Goal: Task Accomplishment & Management: Complete application form

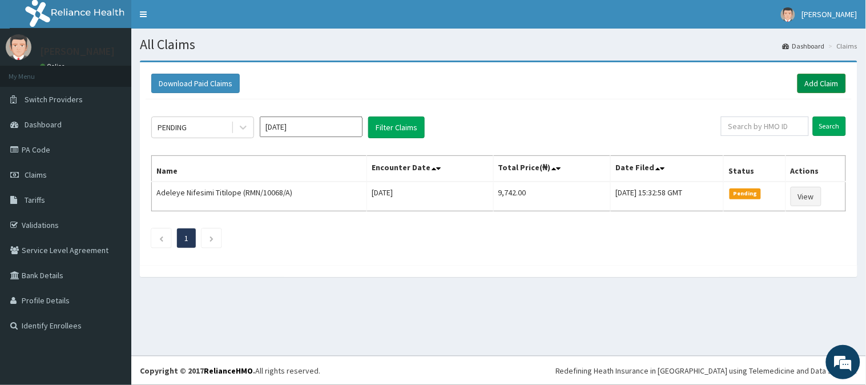
click at [812, 83] on link "Add Claim" at bounding box center [821, 83] width 48 height 19
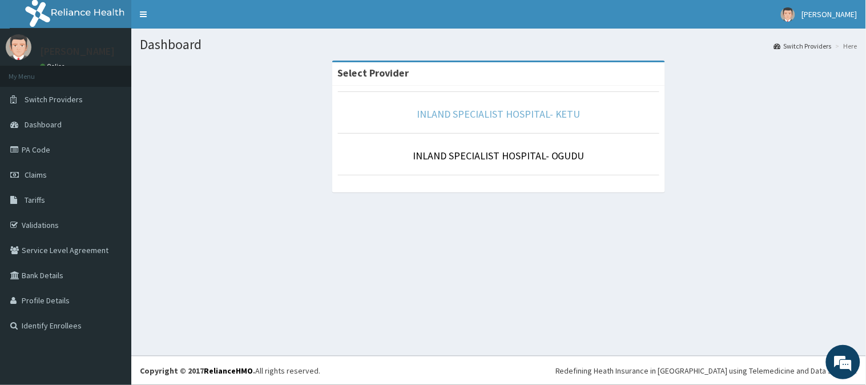
click at [532, 115] on link "INLAND SPECIALIST HOSPITAL- KETU" at bounding box center [499, 113] width 164 height 13
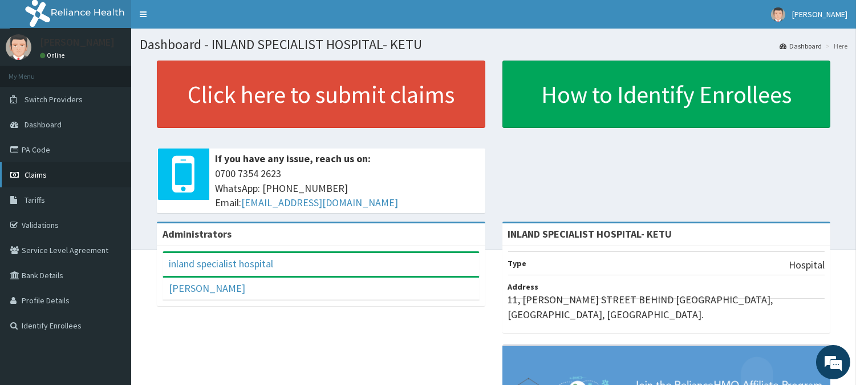
click at [46, 173] on span "Claims" at bounding box center [36, 174] width 22 height 10
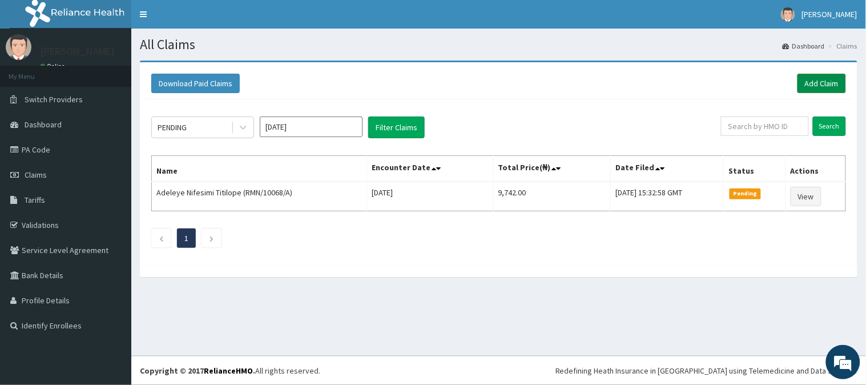
click at [819, 81] on link "Add Claim" at bounding box center [821, 83] width 48 height 19
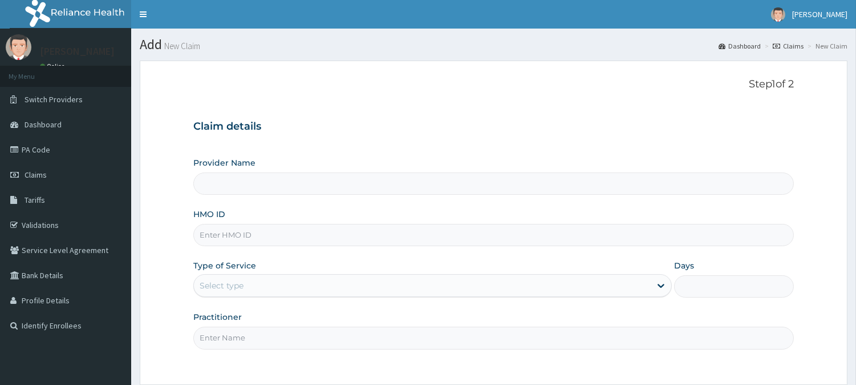
type input "INLAND SPECIALIST HOSPITAL- KETU"
click at [291, 238] on input "HMO ID" at bounding box center [493, 235] width 601 height 22
paste input "TLR/10167/A"
type input "TLR/10167/A"
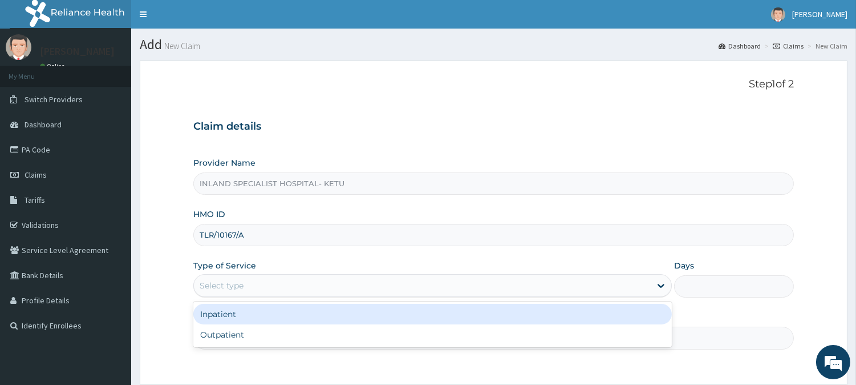
click at [248, 283] on div "Select type" at bounding box center [422, 285] width 457 height 18
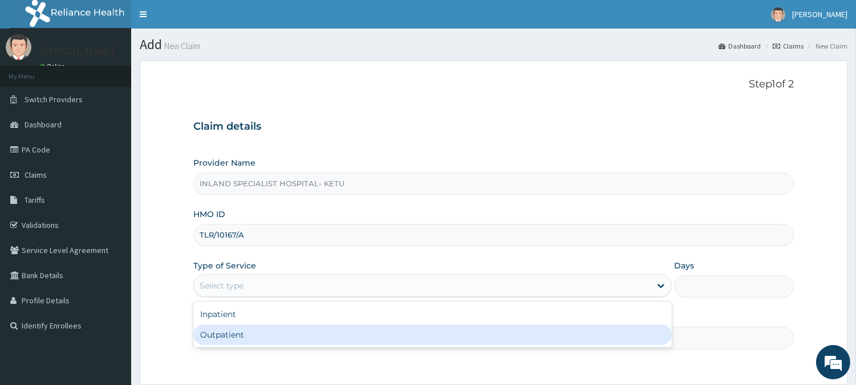
click at [252, 335] on div "Outpatient" at bounding box center [432, 334] width 479 height 21
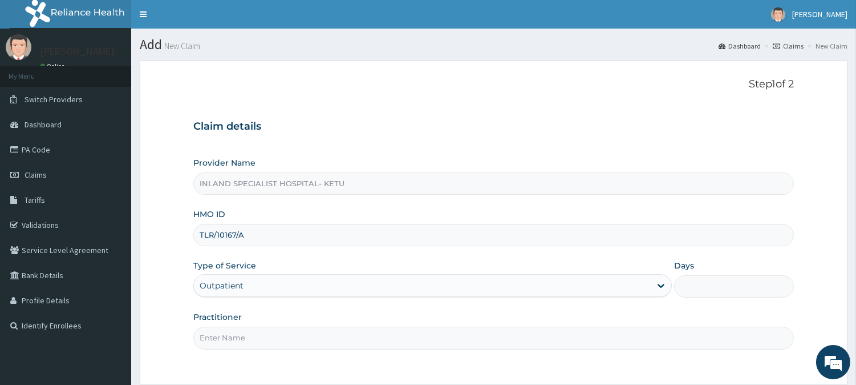
type input "1"
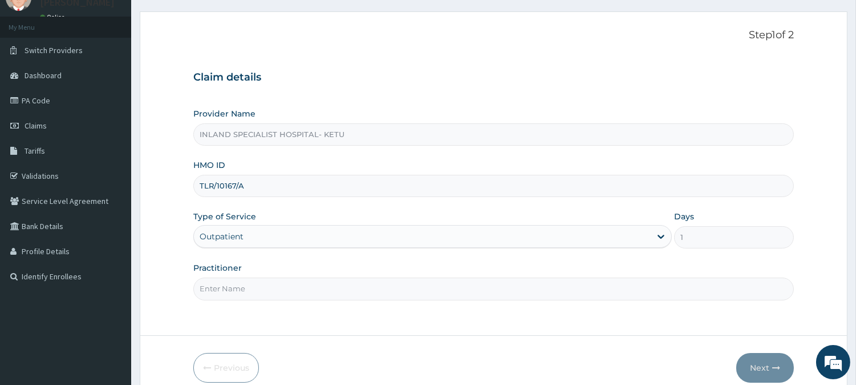
scroll to position [52, 0]
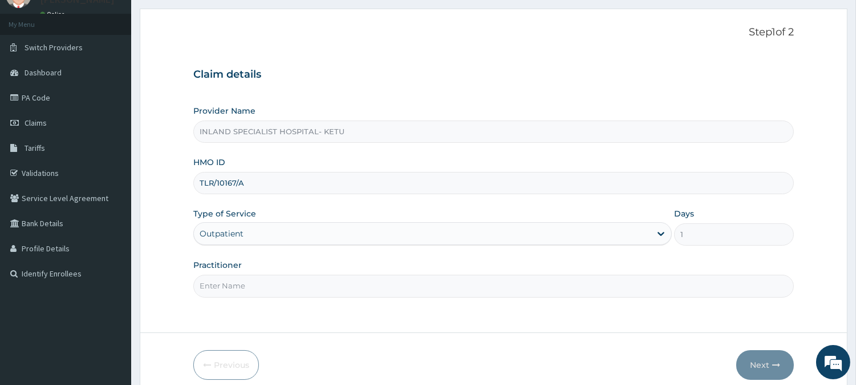
click at [278, 292] on input "Practitioner" at bounding box center [493, 285] width 601 height 22
type input "[PERSON_NAME]"
click at [756, 363] on button "Next" at bounding box center [766, 365] width 58 height 30
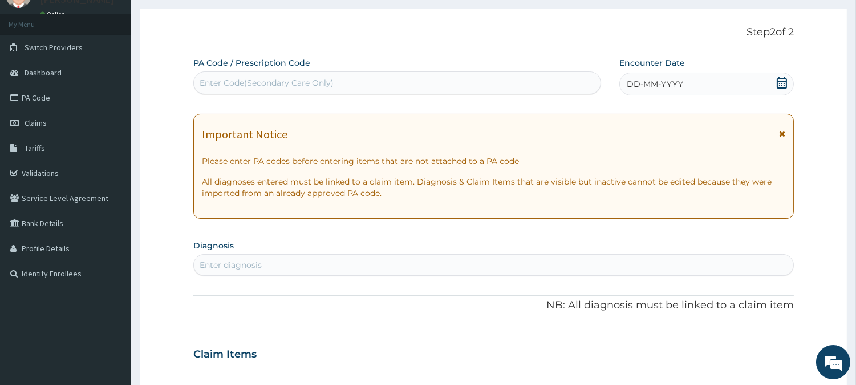
click at [787, 80] on icon at bounding box center [782, 82] width 11 height 11
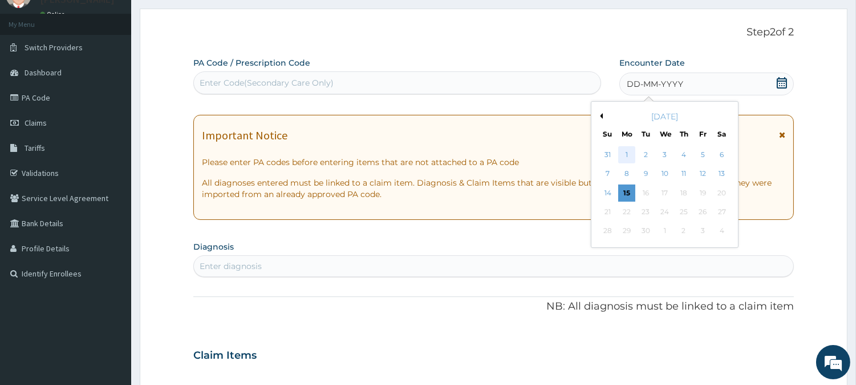
click at [630, 155] on div "1" at bounding box center [626, 154] width 17 height 17
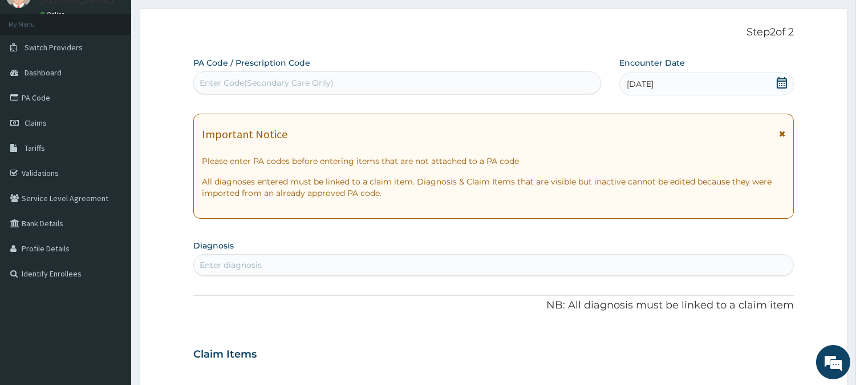
click at [785, 138] on icon at bounding box center [782, 134] width 6 height 8
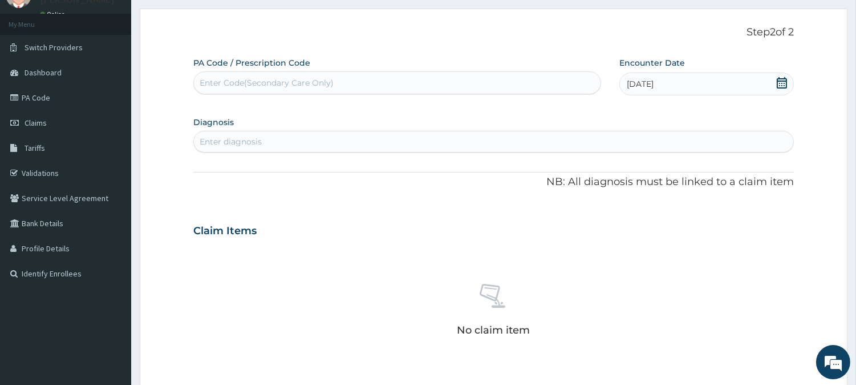
click at [589, 139] on div "Enter diagnosis" at bounding box center [494, 141] width 600 height 18
type input "SEPS"
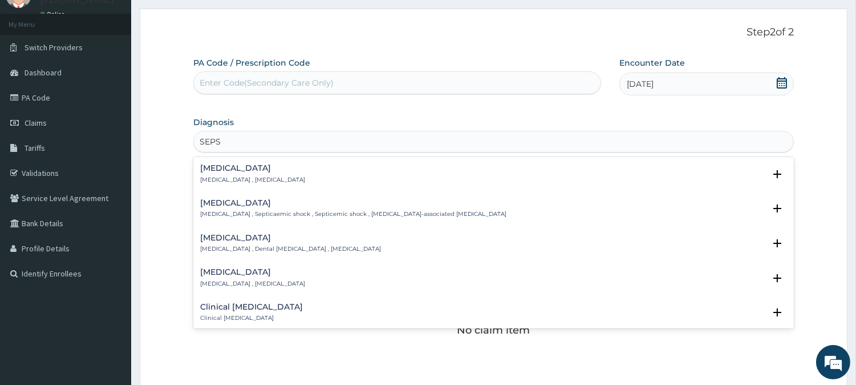
click at [430, 174] on div "Sepsis Systemic infection , Sepsis" at bounding box center [493, 174] width 587 height 20
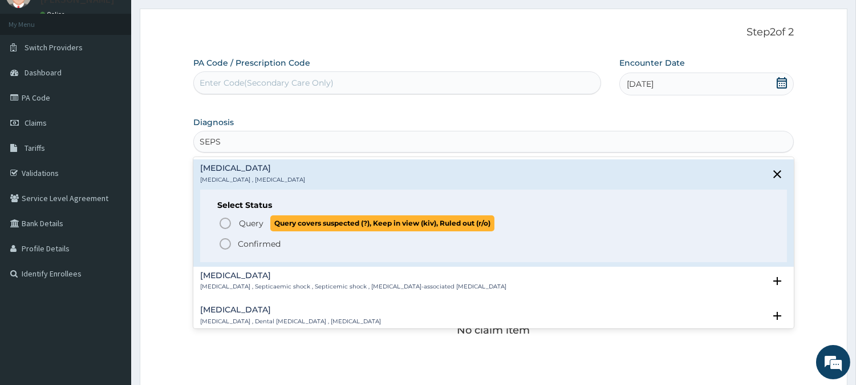
click at [374, 224] on span "Query covers suspected (?), Keep in view (kiv), Ruled out (r/o)" at bounding box center [382, 222] width 224 height 15
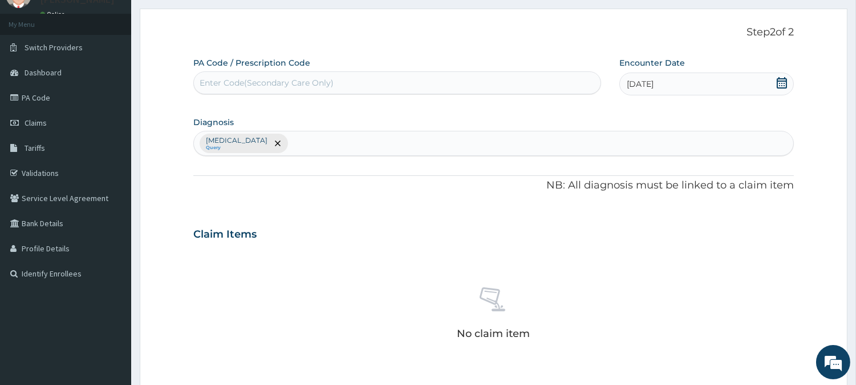
click at [338, 138] on div "Sepsis Query" at bounding box center [494, 143] width 600 height 24
type input "MALARI"
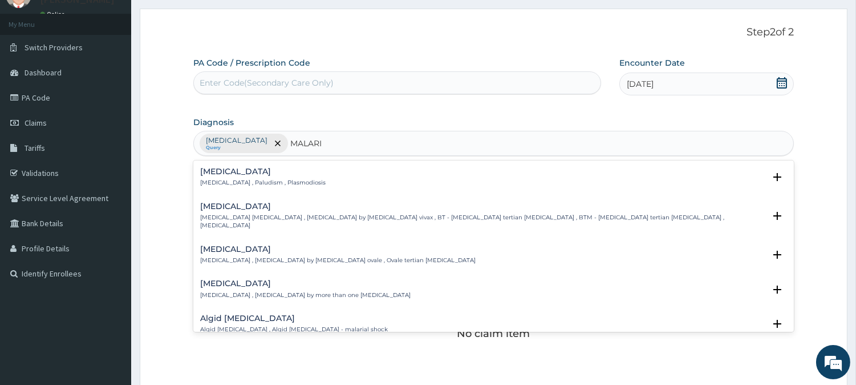
click at [257, 175] on h4 "Malaria" at bounding box center [263, 171] width 126 height 9
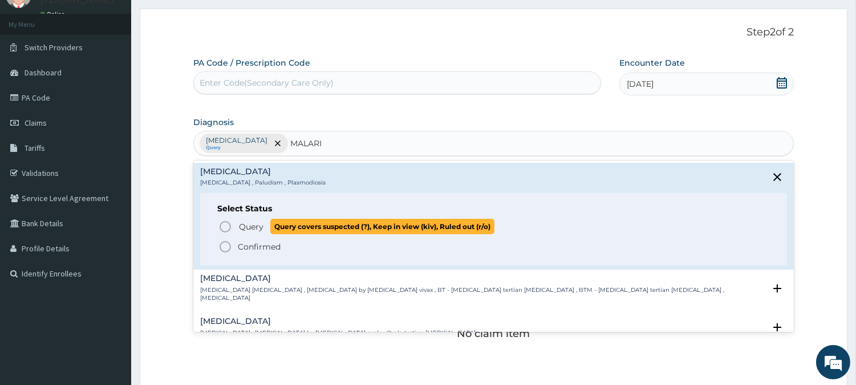
click at [275, 224] on span "Query covers suspected (?), Keep in view (kiv), Ruled out (r/o)" at bounding box center [382, 226] width 224 height 15
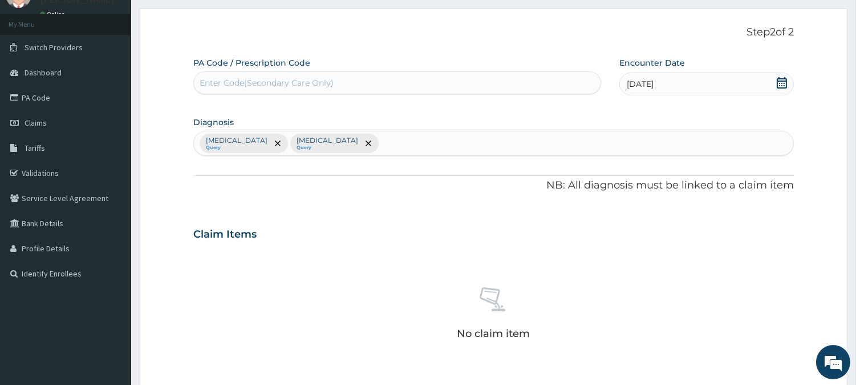
click at [334, 141] on div "Sepsis Query Malaria Query" at bounding box center [494, 143] width 600 height 24
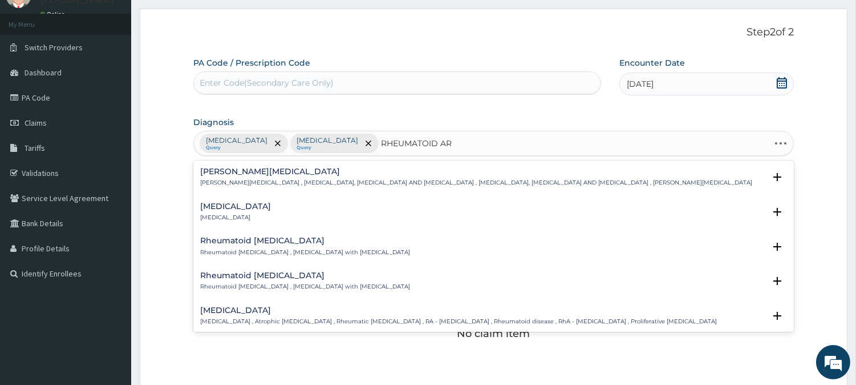
type input "RHEUMATOID ART"
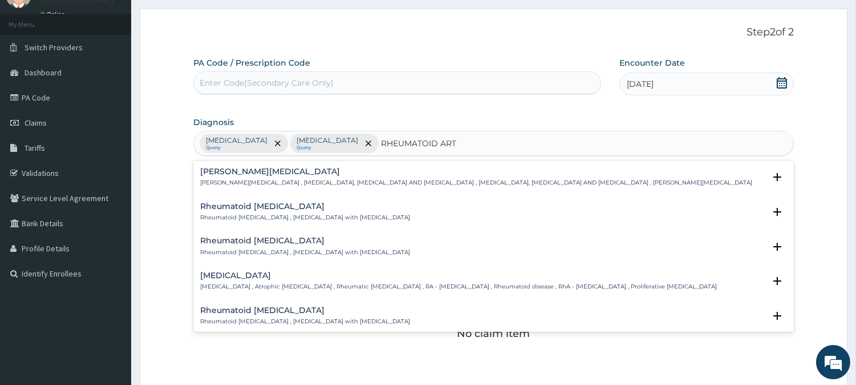
click at [240, 272] on h4 "Rheumatoid arthritis" at bounding box center [458, 275] width 517 height 9
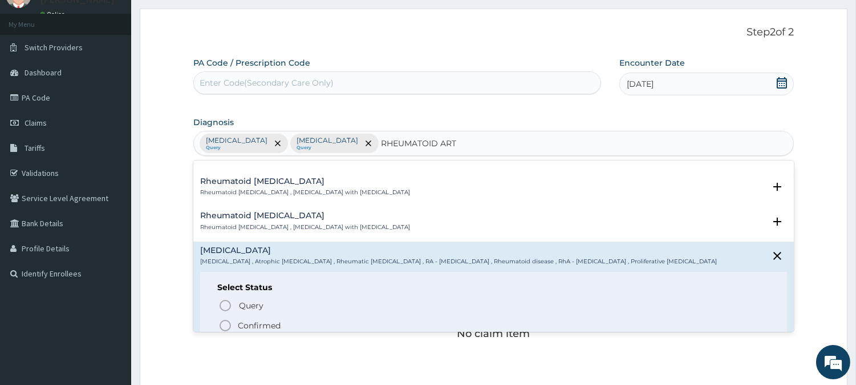
scroll to position [50, 0]
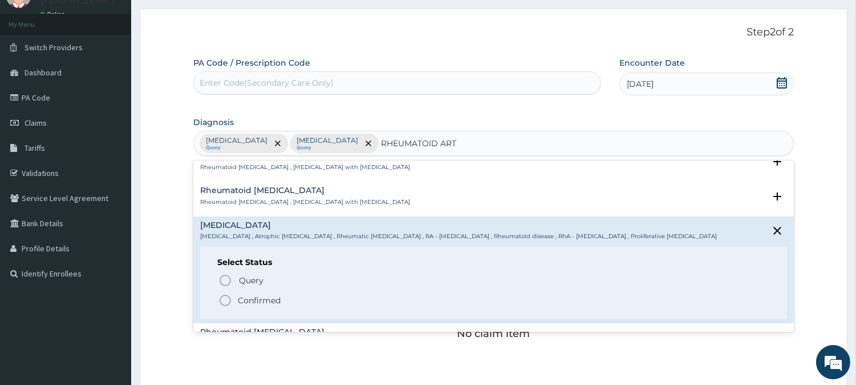
click at [227, 300] on icon "status option filled" at bounding box center [226, 300] width 14 height 14
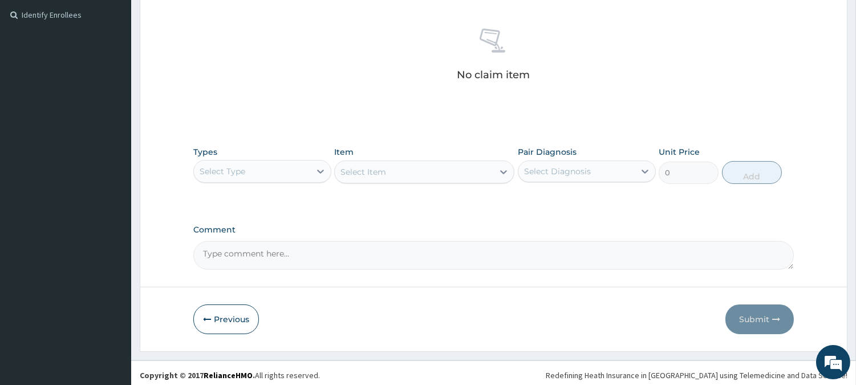
scroll to position [315, 0]
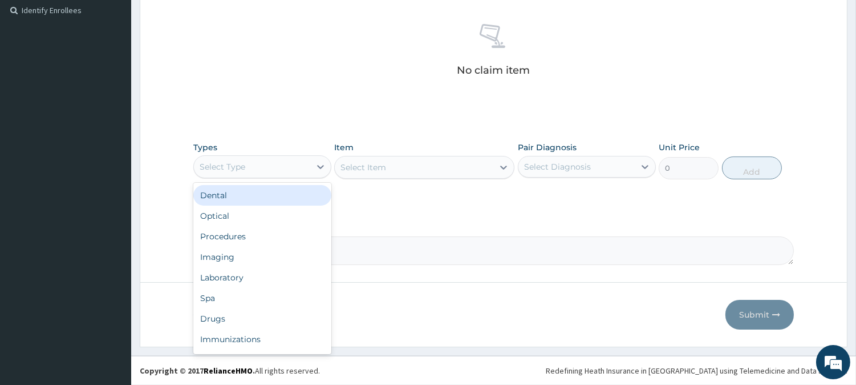
click at [305, 159] on div "Select Type" at bounding box center [252, 166] width 116 height 18
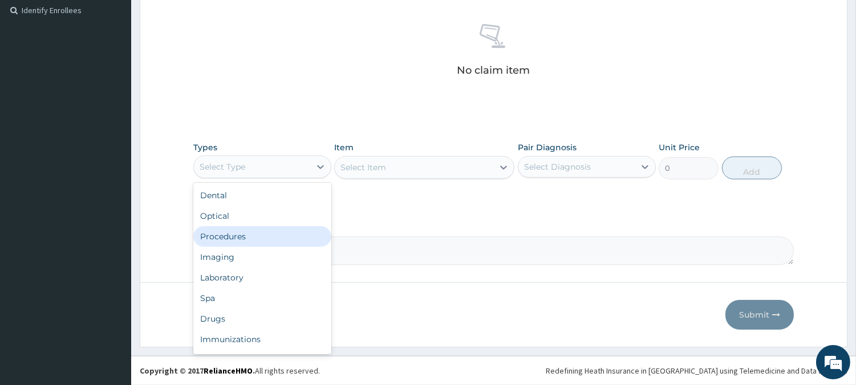
click at [272, 241] on div "Procedures" at bounding box center [262, 236] width 138 height 21
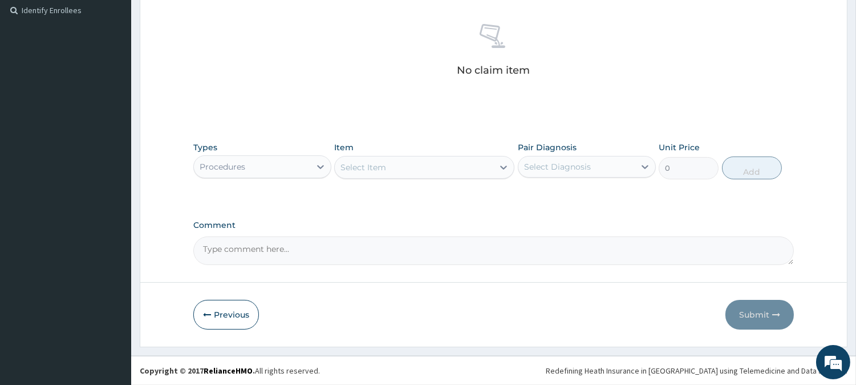
click at [443, 157] on div "Select Item" at bounding box center [424, 167] width 180 height 23
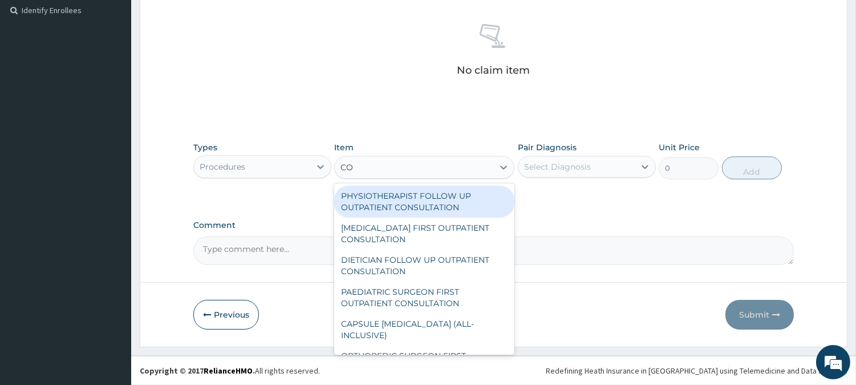
type input "C"
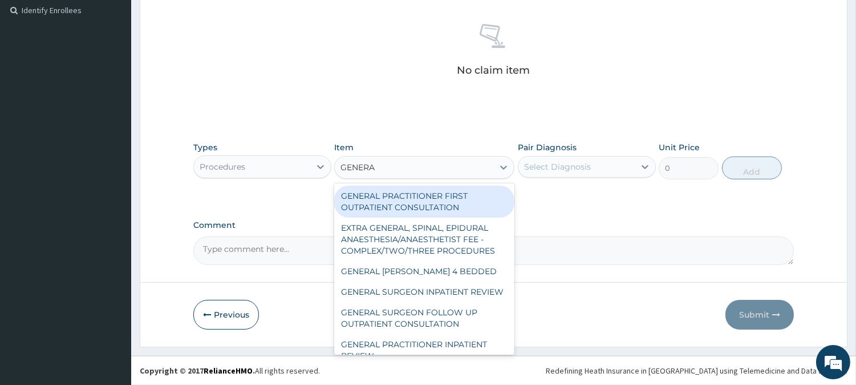
type input "GENERAL"
click at [434, 193] on div "GENERAL PRACTITIONER FIRST OUTPATIENT CONSULTATION" at bounding box center [424, 201] width 180 height 32
type input "3750"
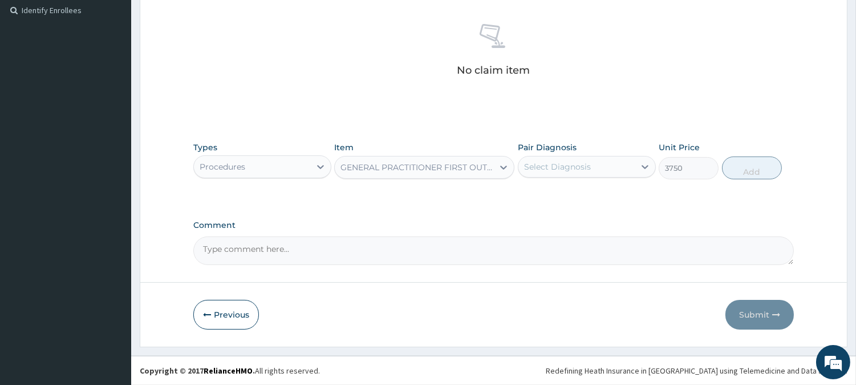
click at [607, 167] on div "Select Diagnosis" at bounding box center [577, 166] width 116 height 18
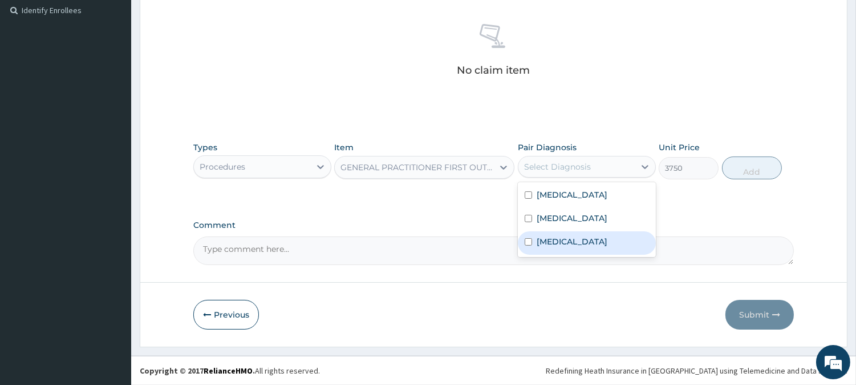
click at [588, 243] on label "Rheumatoid arthritis" at bounding box center [572, 241] width 71 height 11
checkbox input "true"
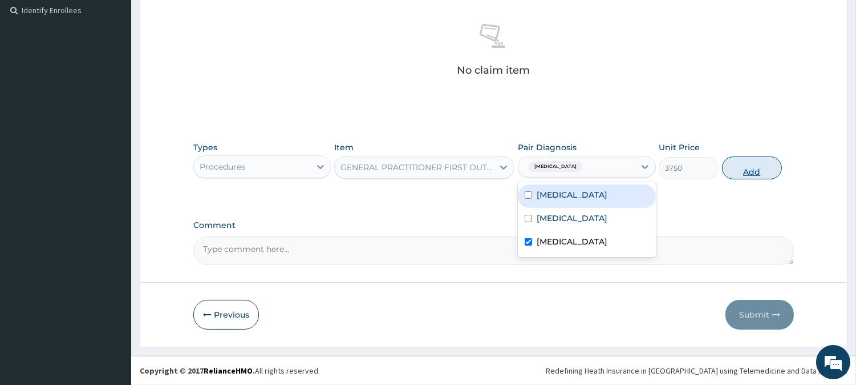
click at [750, 170] on button "Add" at bounding box center [752, 167] width 60 height 23
type input "0"
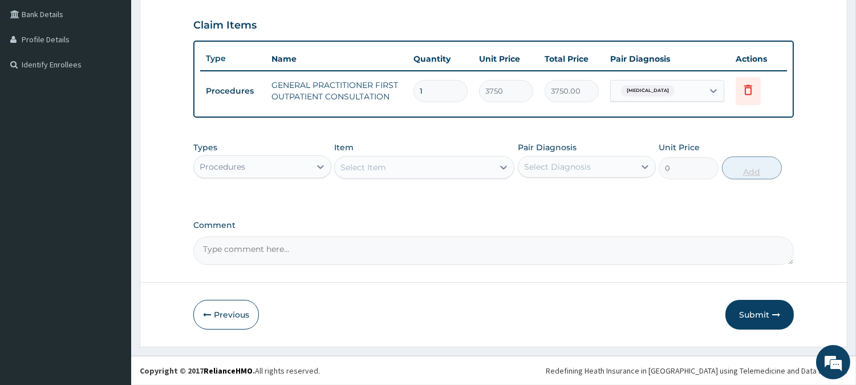
scroll to position [259, 0]
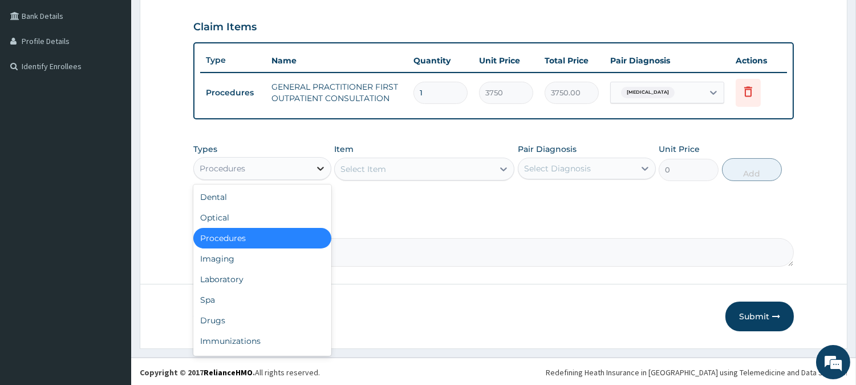
click at [321, 166] on icon at bounding box center [320, 168] width 11 height 11
click at [276, 278] on div "Laboratory" at bounding box center [262, 279] width 138 height 21
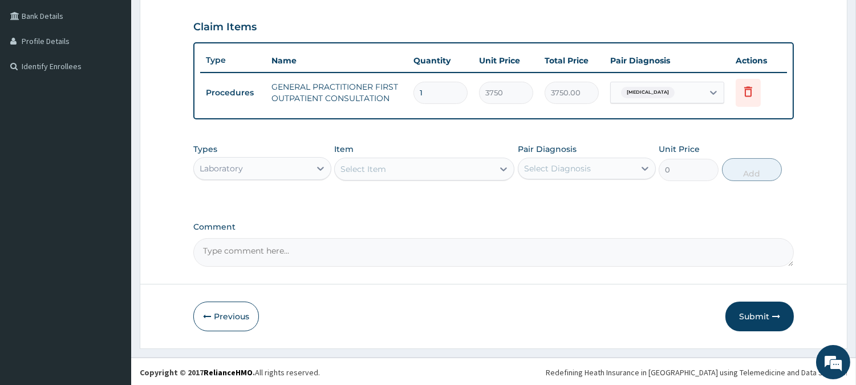
click at [455, 164] on div "Select Item" at bounding box center [414, 169] width 159 height 18
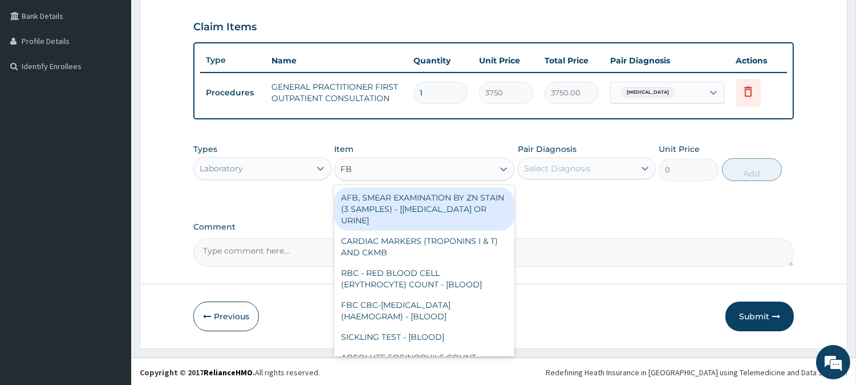
type input "FBC"
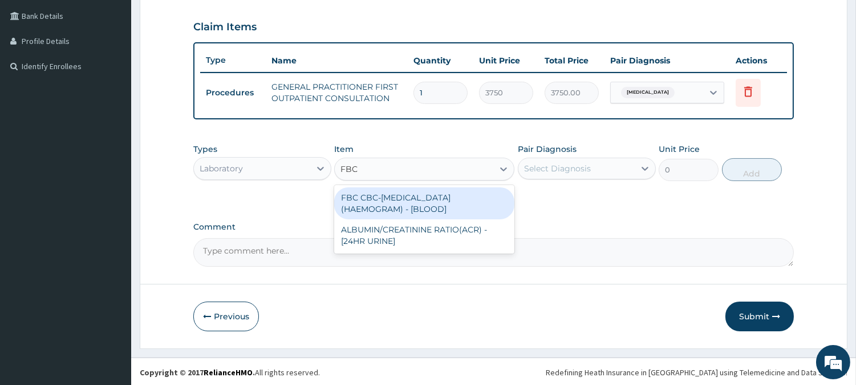
click at [452, 195] on div "FBC CBC-COMPLETE BLOOD COUNT (HAEMOGRAM) - [BLOOD]" at bounding box center [424, 203] width 180 height 32
type input "5000"
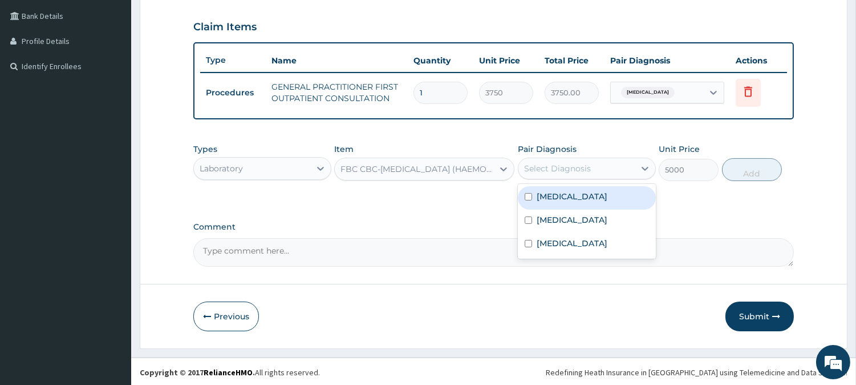
click at [595, 164] on div "Select Diagnosis" at bounding box center [577, 168] width 116 height 18
click at [585, 196] on div "Sepsis" at bounding box center [587, 197] width 138 height 23
checkbox input "true"
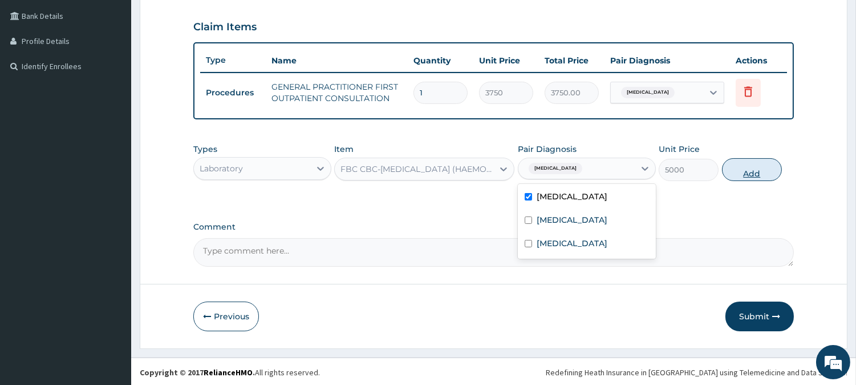
click at [752, 168] on button "Add" at bounding box center [752, 169] width 60 height 23
type input "0"
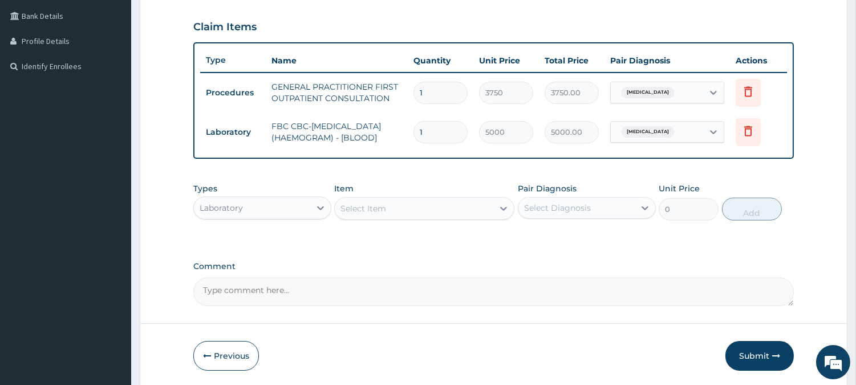
click at [407, 211] on div "Select Item" at bounding box center [414, 208] width 159 height 18
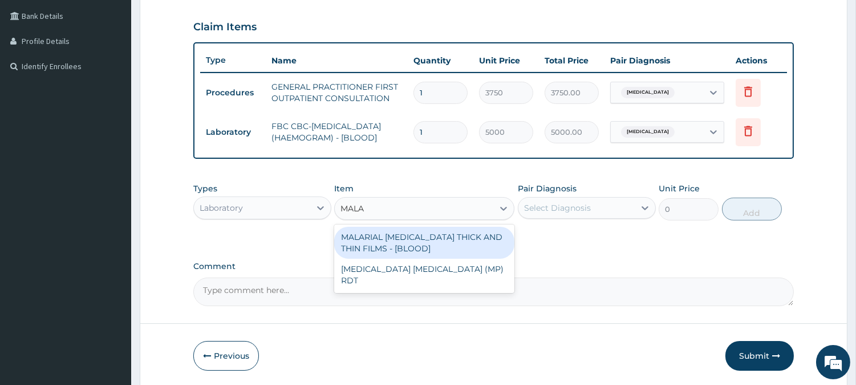
type input "MALAR"
click at [412, 240] on div "MALARIAL PARASITE THICK AND THIN FILMS - [BLOOD]" at bounding box center [424, 243] width 180 height 32
type input "2187.5"
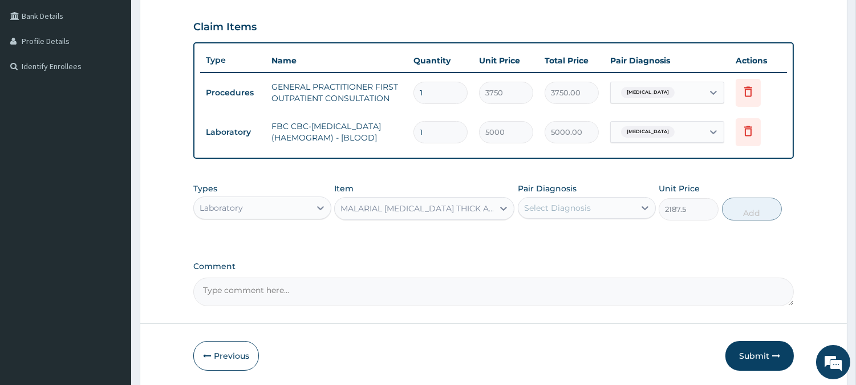
click at [607, 211] on div "Select Diagnosis" at bounding box center [577, 208] width 116 height 18
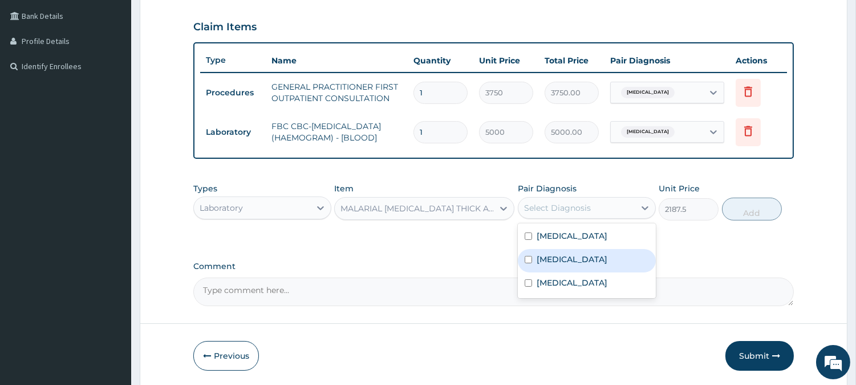
click at [597, 260] on div "Malaria" at bounding box center [587, 260] width 138 height 23
checkbox input "true"
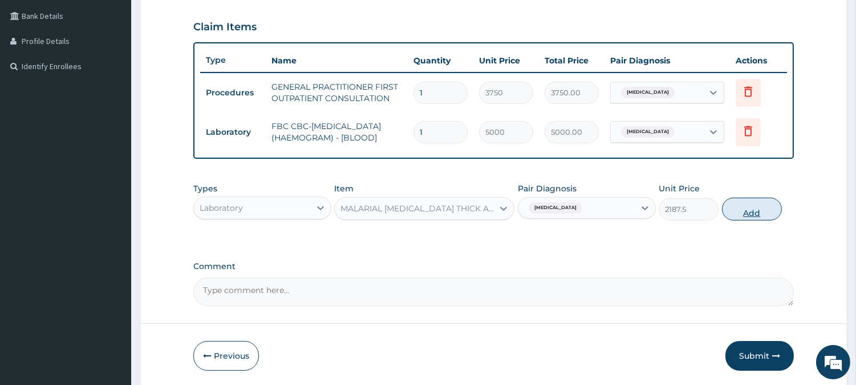
click at [749, 217] on button "Add" at bounding box center [752, 208] width 60 height 23
type input "0"
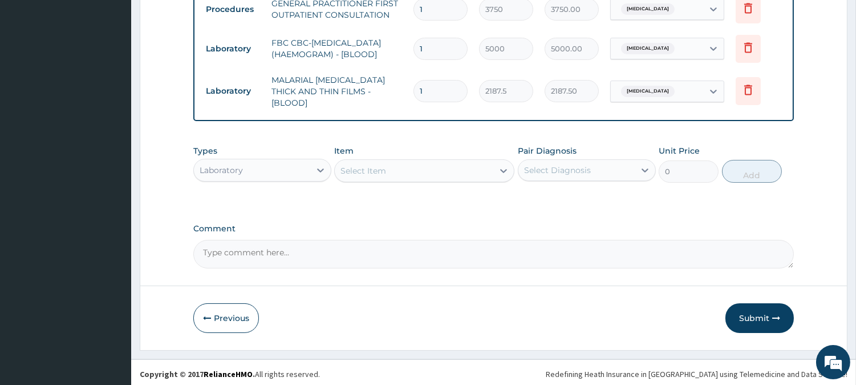
scroll to position [345, 0]
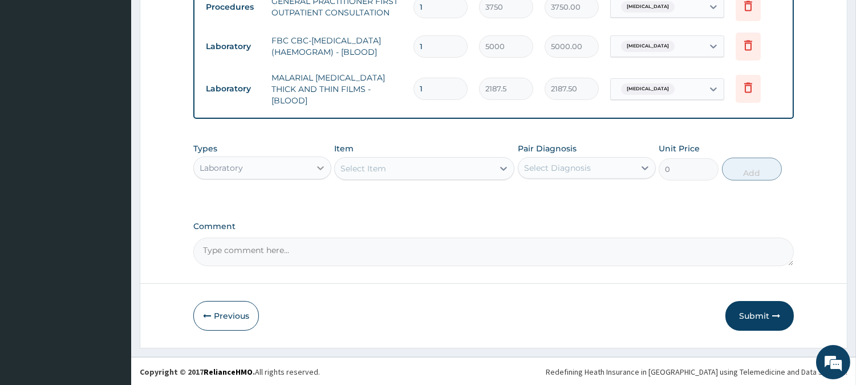
click at [310, 163] on div at bounding box center [320, 167] width 21 height 21
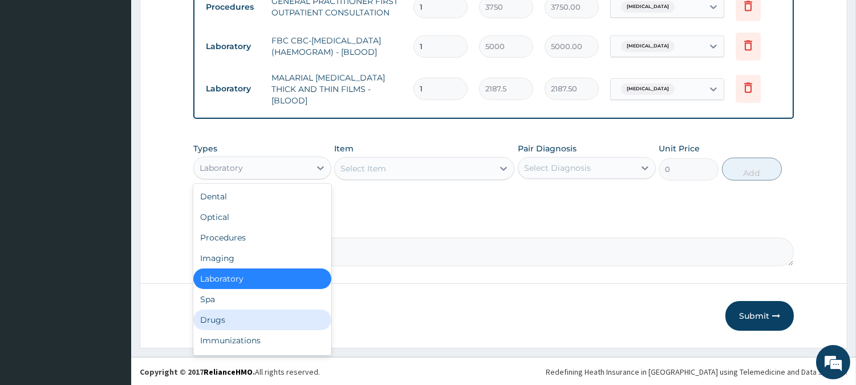
click at [274, 316] on div "Drugs" at bounding box center [262, 319] width 138 height 21
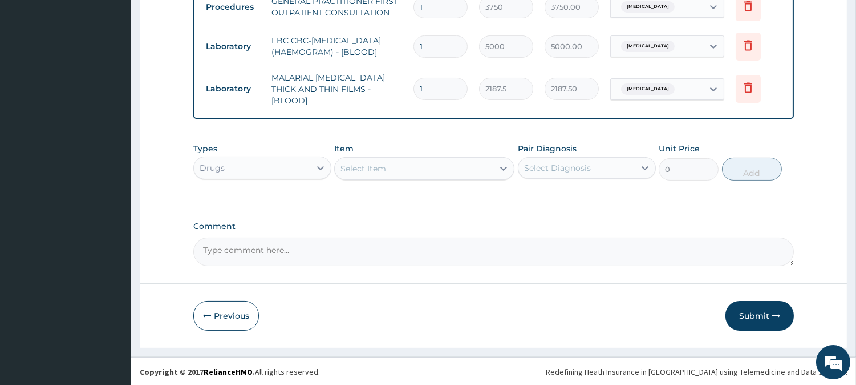
click at [418, 167] on div "Select Item" at bounding box center [414, 168] width 159 height 18
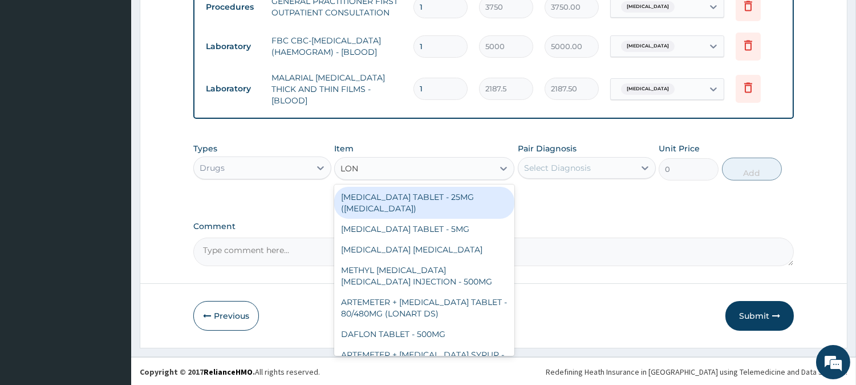
type input "LONA"
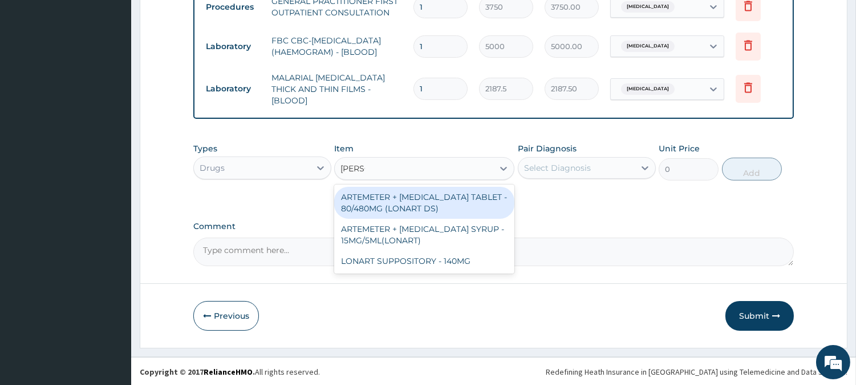
click at [421, 200] on div "ARTEMETER + LUMEFANTRINE TABLET - 80/480MG (LONART DS)" at bounding box center [424, 203] width 180 height 32
type input "588"
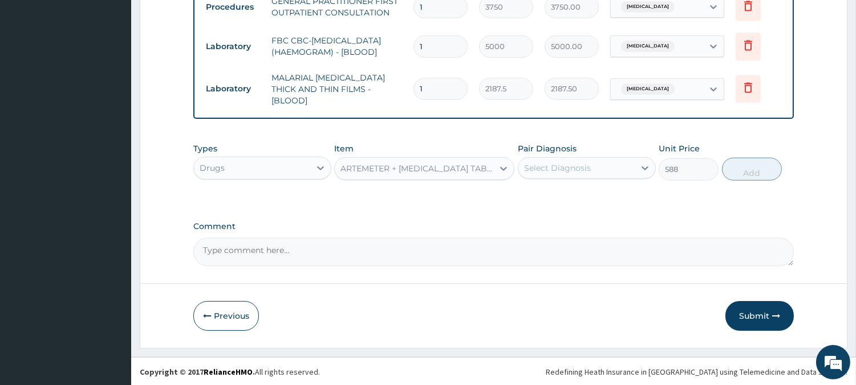
click at [599, 165] on div "Select Diagnosis" at bounding box center [577, 168] width 116 height 18
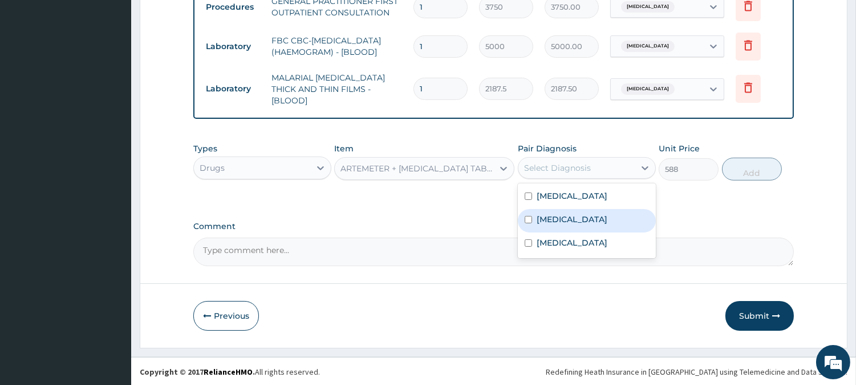
click at [585, 211] on div "Malaria" at bounding box center [587, 220] width 138 height 23
checkbox input "true"
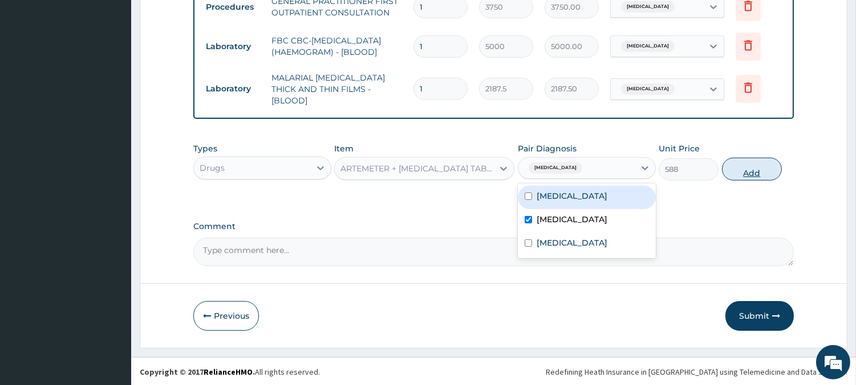
click at [751, 168] on button "Add" at bounding box center [752, 168] width 60 height 23
type input "0"
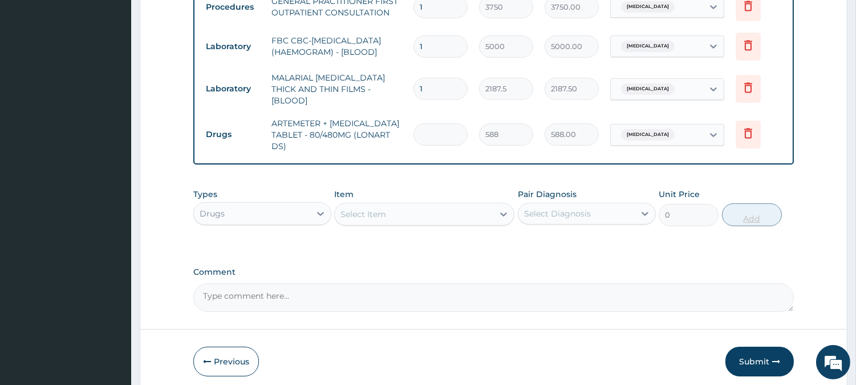
type input "0.00"
type input "6"
type input "3528.00"
type input "6"
click at [432, 215] on div "Select Item" at bounding box center [414, 214] width 159 height 18
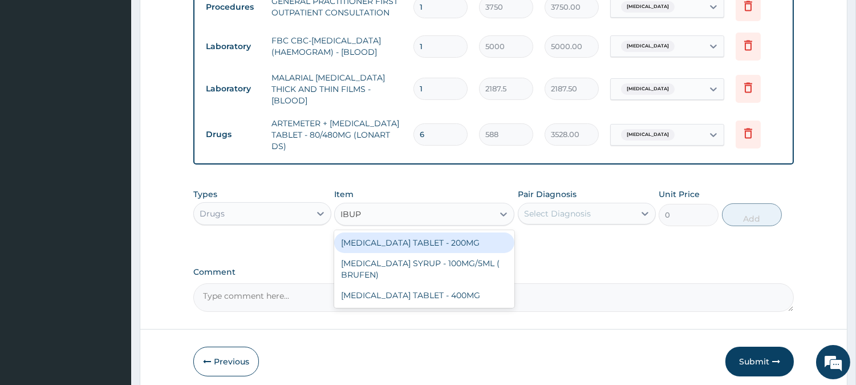
type input "IBUPR"
click at [432, 240] on div "IBUPROFEN TABLET - 200MG" at bounding box center [424, 242] width 180 height 21
type input "672"
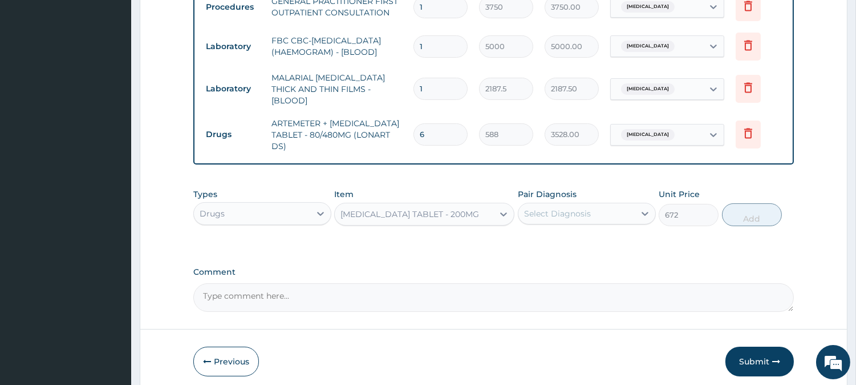
click at [575, 217] on div "Select Diagnosis" at bounding box center [557, 213] width 67 height 11
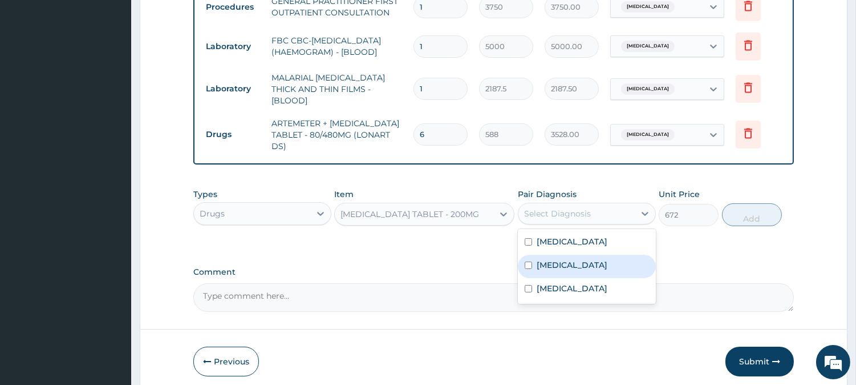
click at [564, 257] on div "Malaria" at bounding box center [587, 265] width 138 height 23
checkbox input "true"
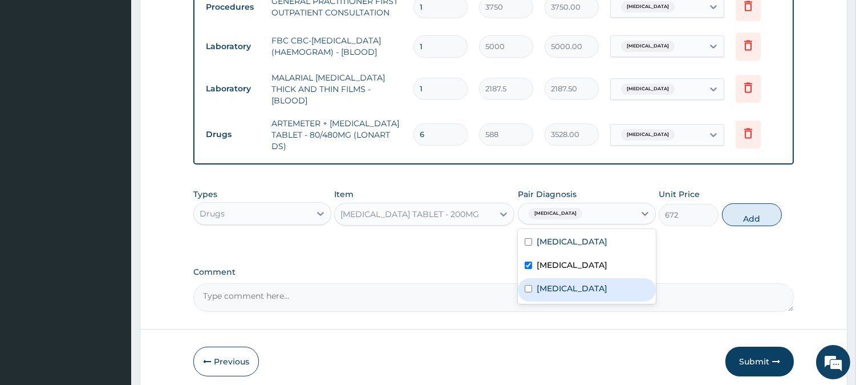
click at [560, 282] on label "Rheumatoid arthritis" at bounding box center [572, 287] width 71 height 11
checkbox input "true"
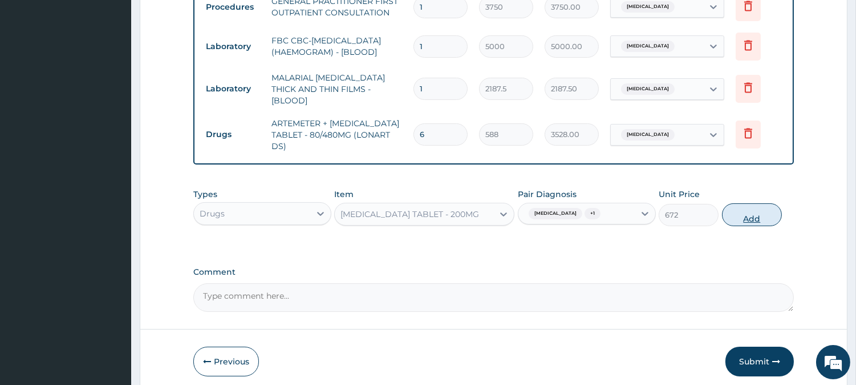
click at [737, 217] on button "Add" at bounding box center [752, 214] width 60 height 23
type input "0"
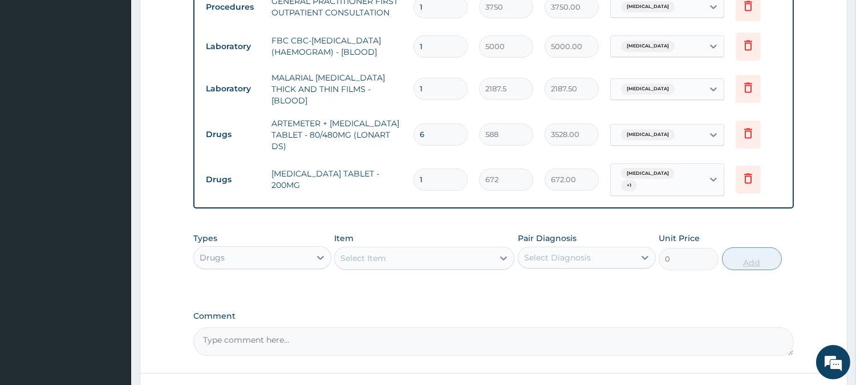
type input "16"
type input "10752.00"
type input "16"
click at [457, 249] on div "Select Item" at bounding box center [414, 258] width 159 height 18
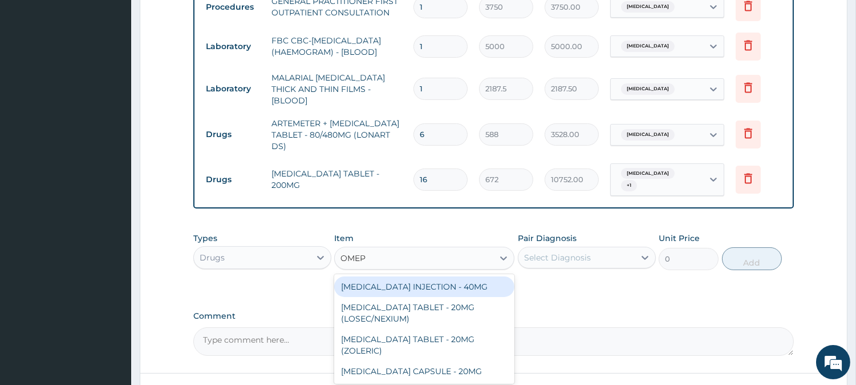
type input "OMEPR"
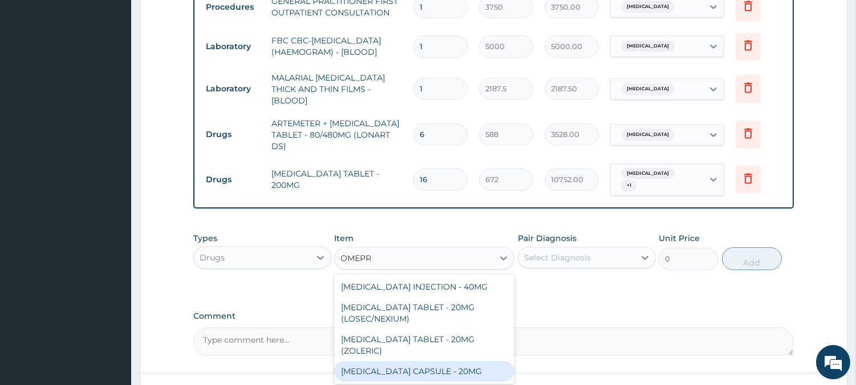
click at [470, 361] on div "OMEPRAZOLE CAPSULE - 20MG" at bounding box center [424, 371] width 180 height 21
type input "140"
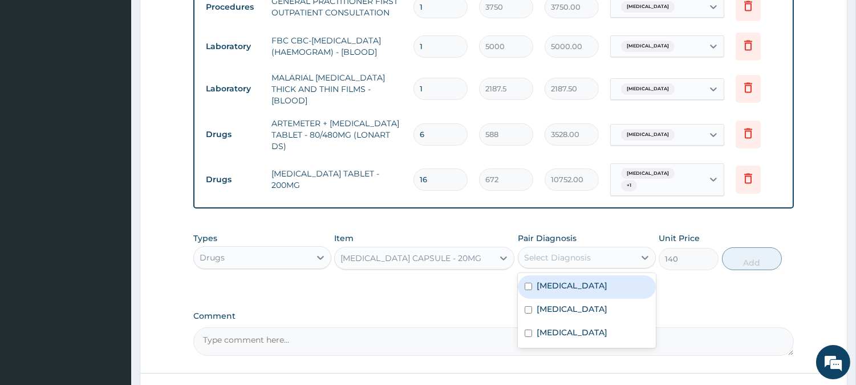
click at [603, 248] on div "Select Diagnosis" at bounding box center [577, 257] width 116 height 18
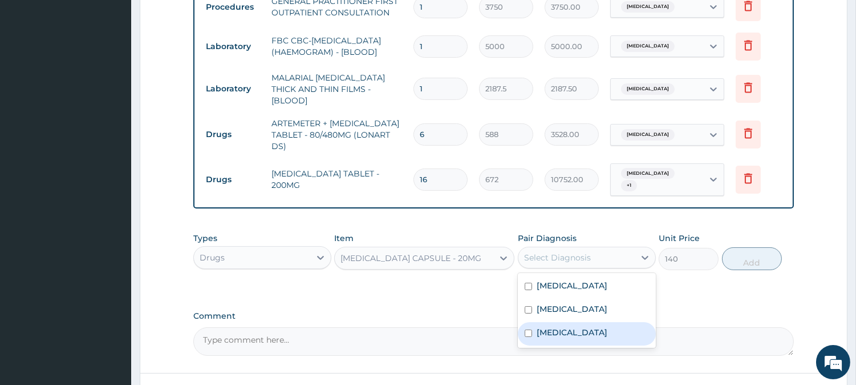
click at [597, 326] on label "Rheumatoid arthritis" at bounding box center [572, 331] width 71 height 11
checkbox input "true"
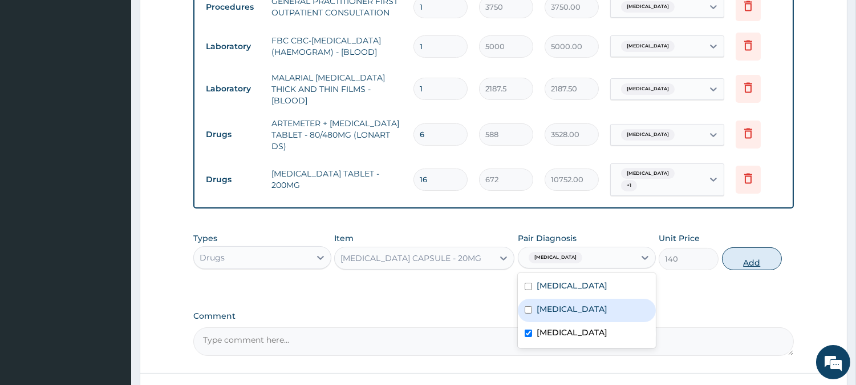
click at [733, 254] on button "Add" at bounding box center [752, 258] width 60 height 23
type input "0"
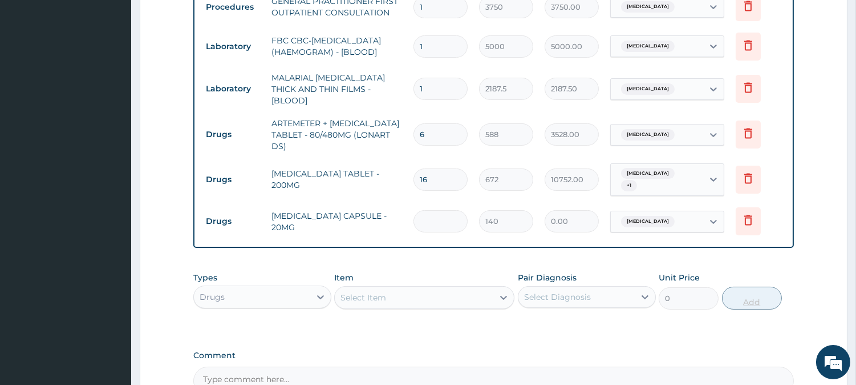
type input "0.00"
type input "8"
type input "1120.00"
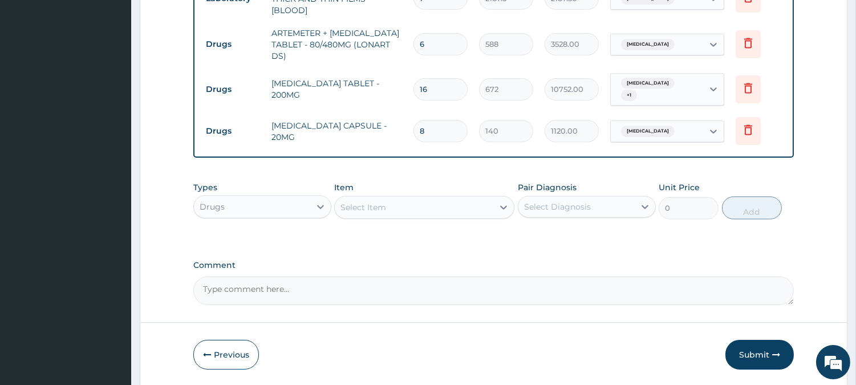
scroll to position [436, 0]
type input "8"
click at [755, 349] on button "Submit" at bounding box center [760, 353] width 68 height 30
